Goal: Task Accomplishment & Management: Manage account settings

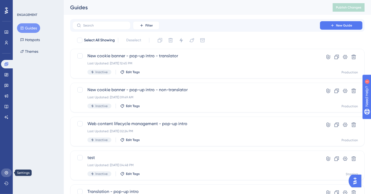
click at [6, 173] on icon at bounding box center [6, 173] width 4 height 4
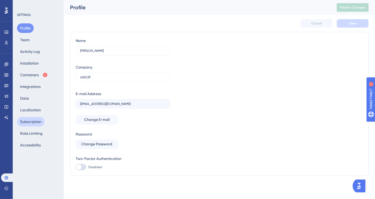
click at [36, 120] on button "Subscription" at bounding box center [31, 122] width 28 height 10
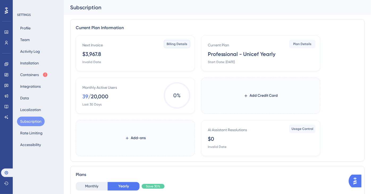
click at [176, 42] on span "Billing Details" at bounding box center [177, 44] width 21 height 4
